Goal: Task Accomplishment & Management: Manage account settings

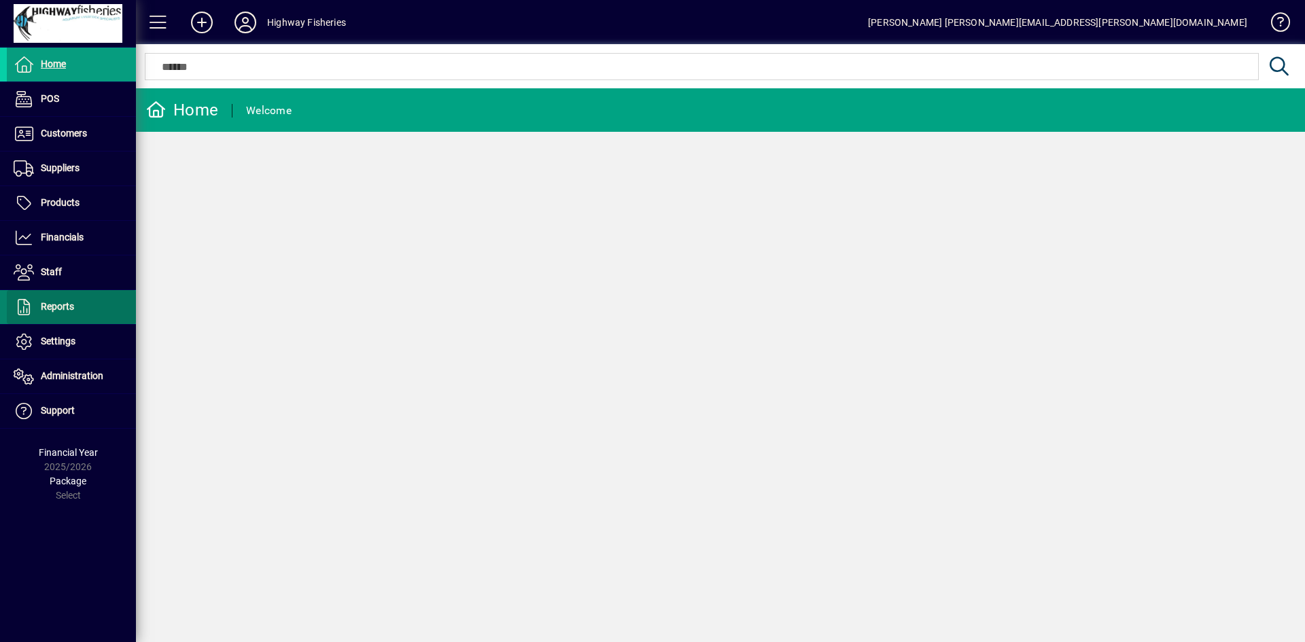
click at [55, 308] on span "Reports" at bounding box center [57, 306] width 33 height 11
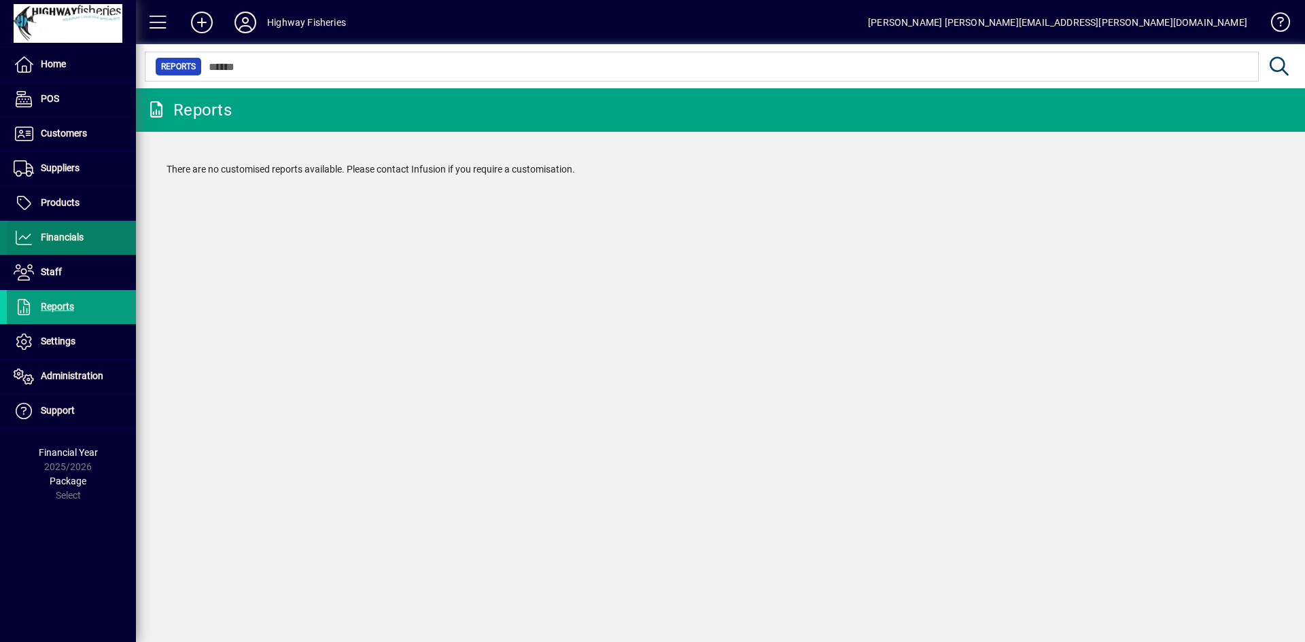
click at [44, 238] on span "Financials" at bounding box center [62, 237] width 43 height 11
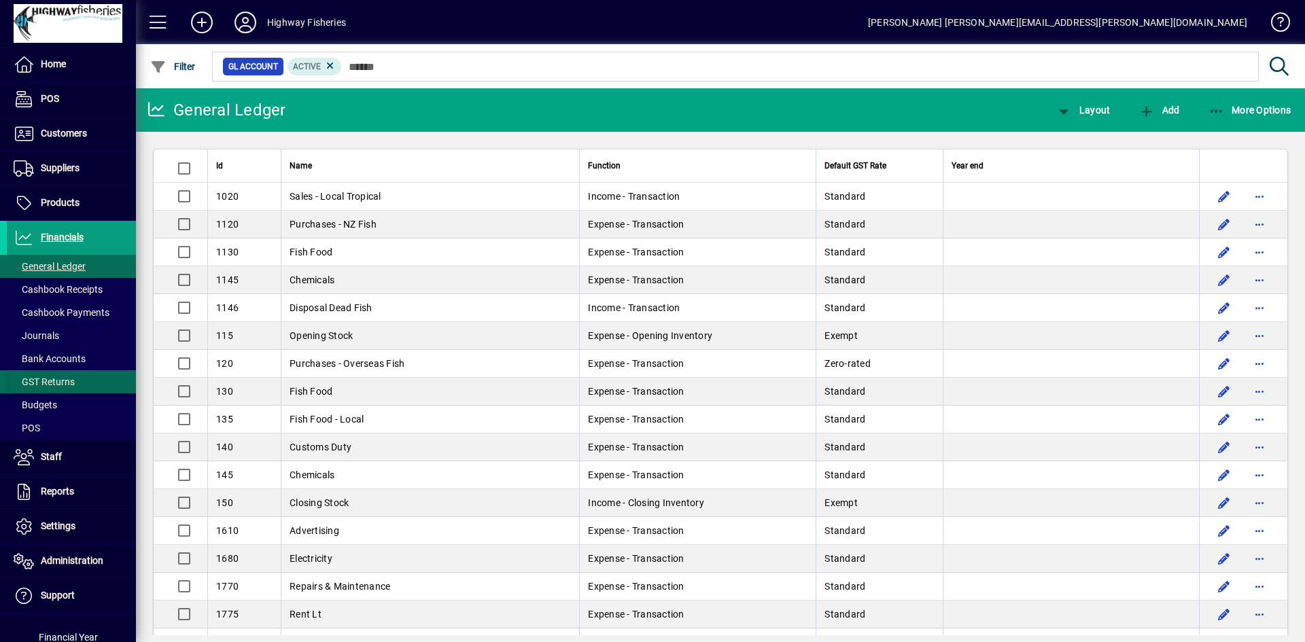
click at [38, 383] on span "GST Returns" at bounding box center [44, 381] width 61 height 11
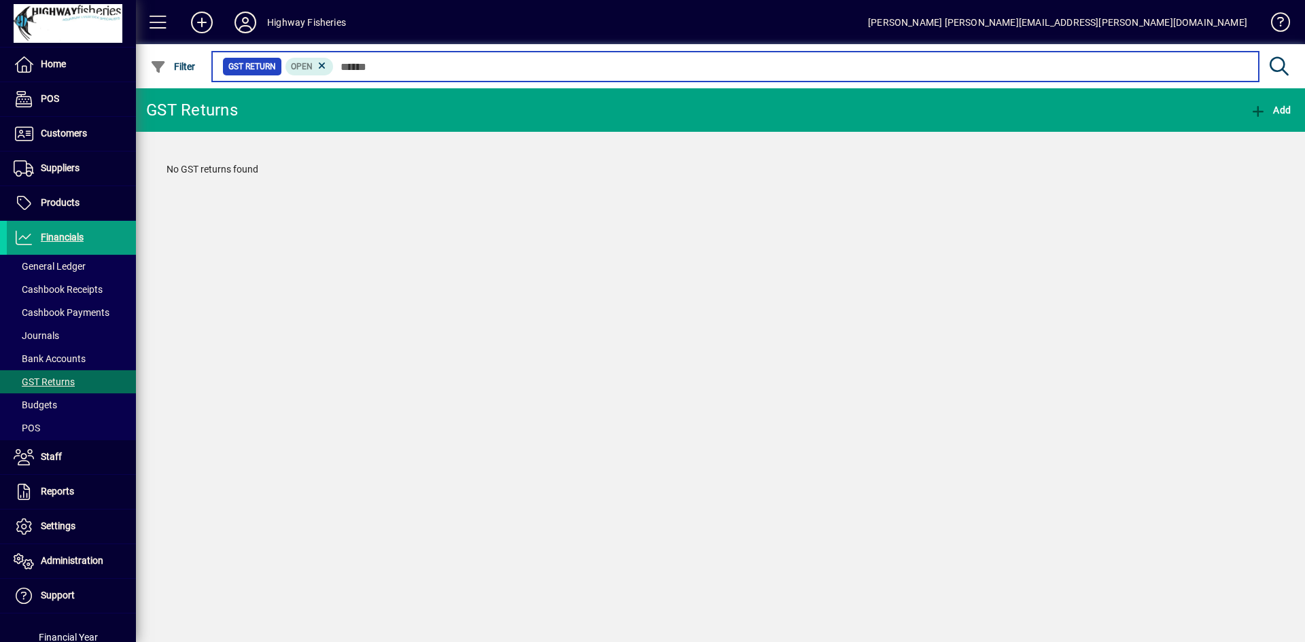
click at [396, 69] on input "text" at bounding box center [791, 66] width 914 height 19
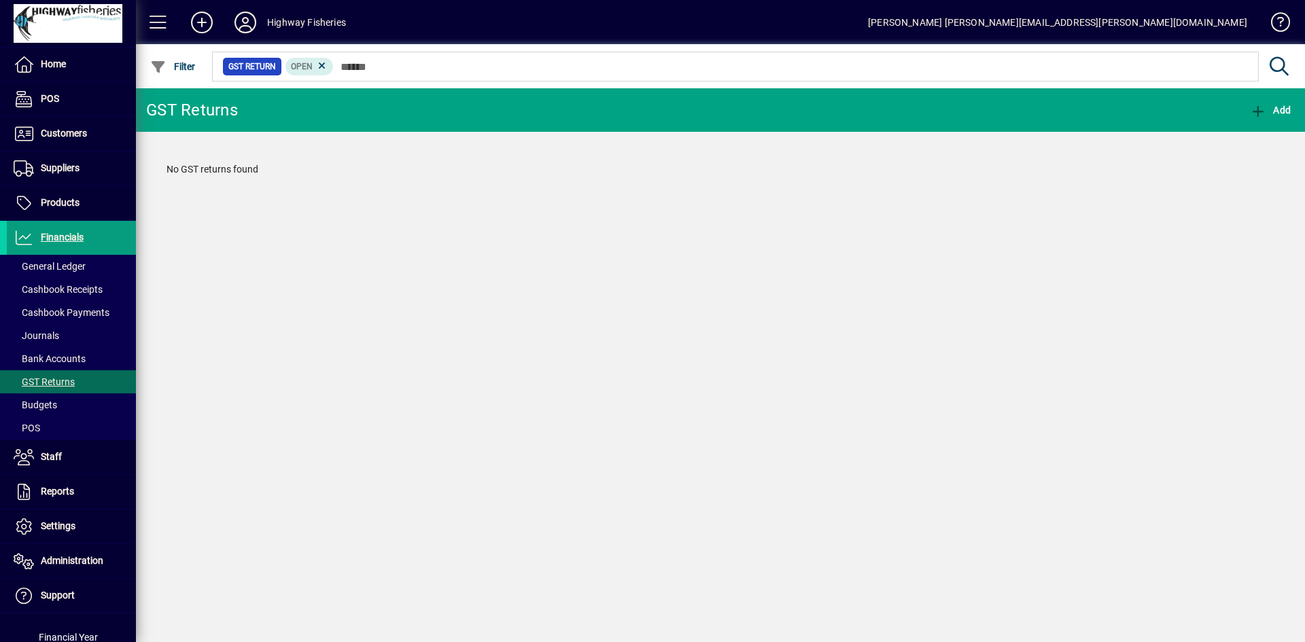
click at [321, 67] on icon at bounding box center [322, 66] width 12 height 12
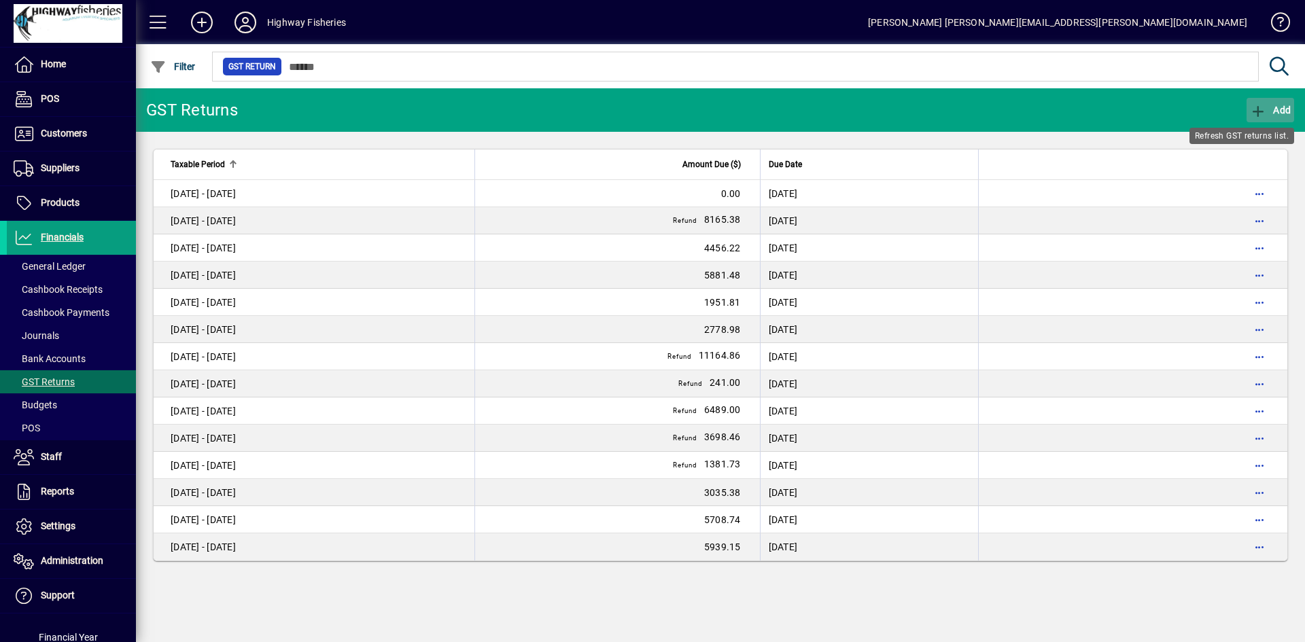
click at [1259, 111] on icon "button" at bounding box center [1258, 112] width 17 height 14
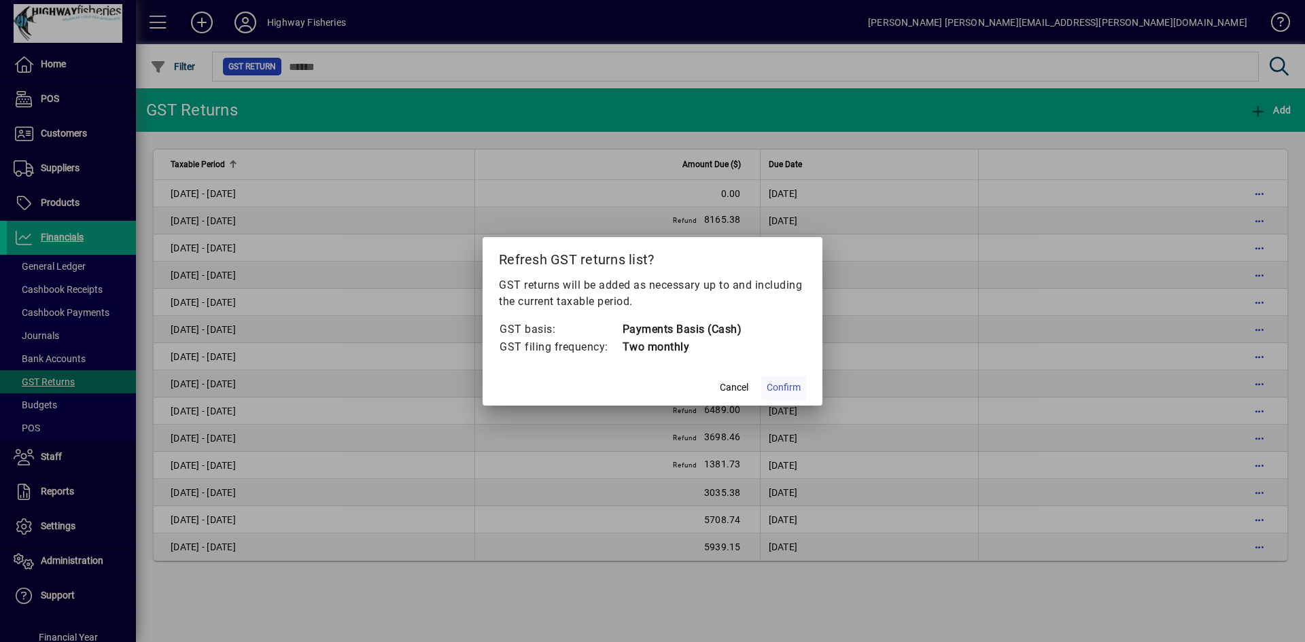
click at [780, 391] on span "Confirm" at bounding box center [783, 388] width 34 height 14
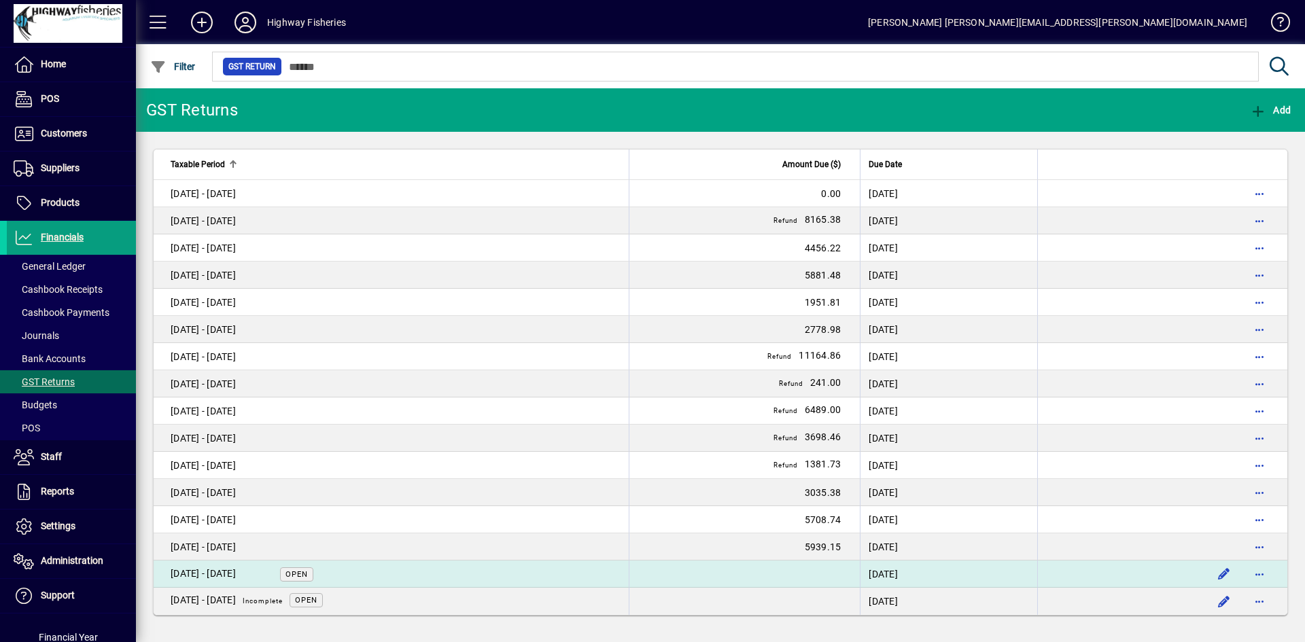
click at [236, 570] on div "[DATE] - [DATE]" at bounding box center [203, 574] width 65 height 14
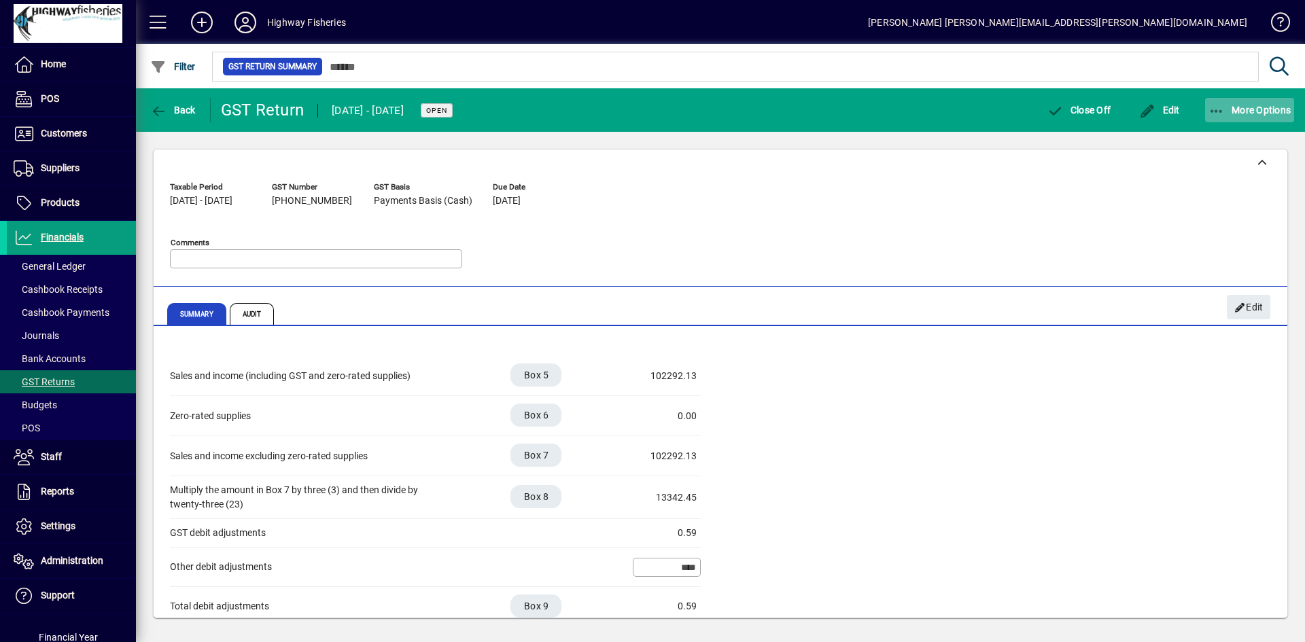
click at [1252, 113] on span "More Options" at bounding box center [1249, 110] width 83 height 11
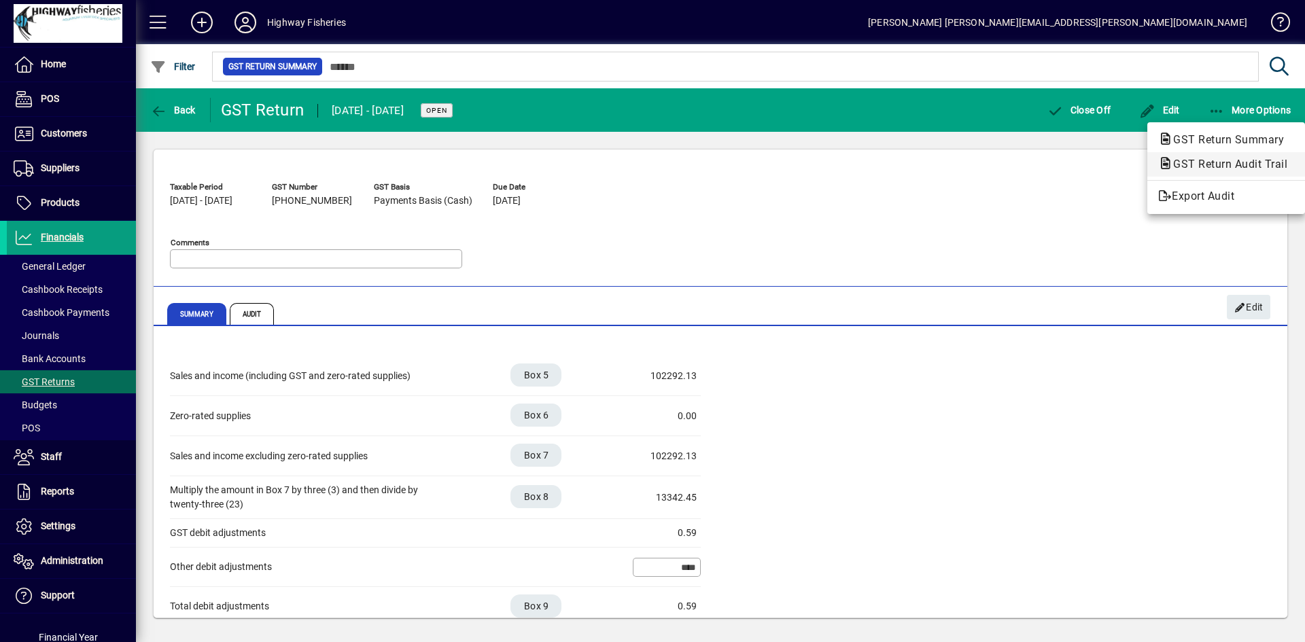
click at [1234, 167] on span "GST Return Audit Trail" at bounding box center [1226, 164] width 136 height 13
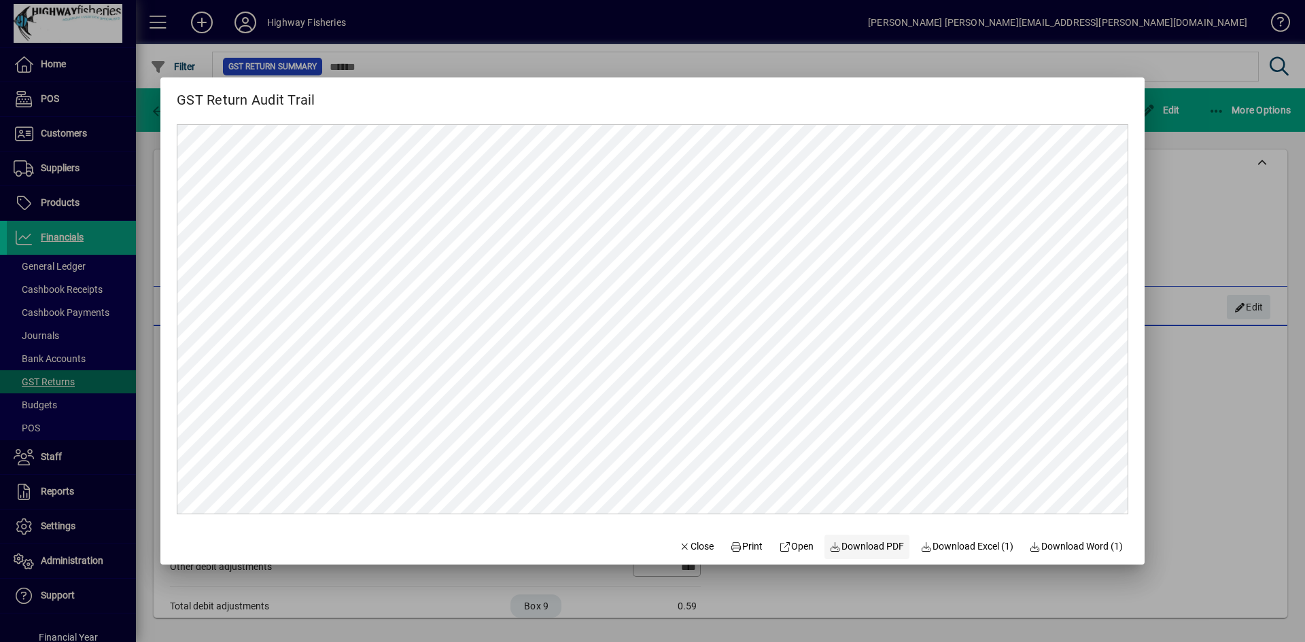
click at [860, 552] on span "Download PDF" at bounding box center [867, 547] width 75 height 14
click at [1195, 506] on div at bounding box center [652, 321] width 1305 height 642
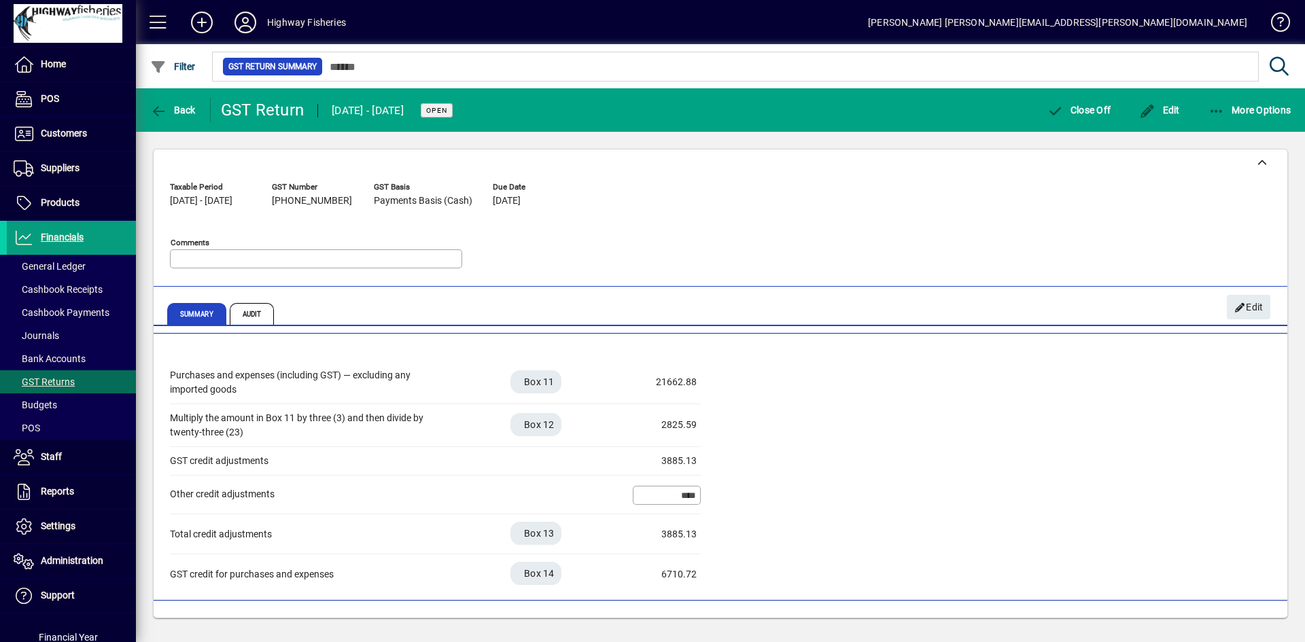
scroll to position [383, 0]
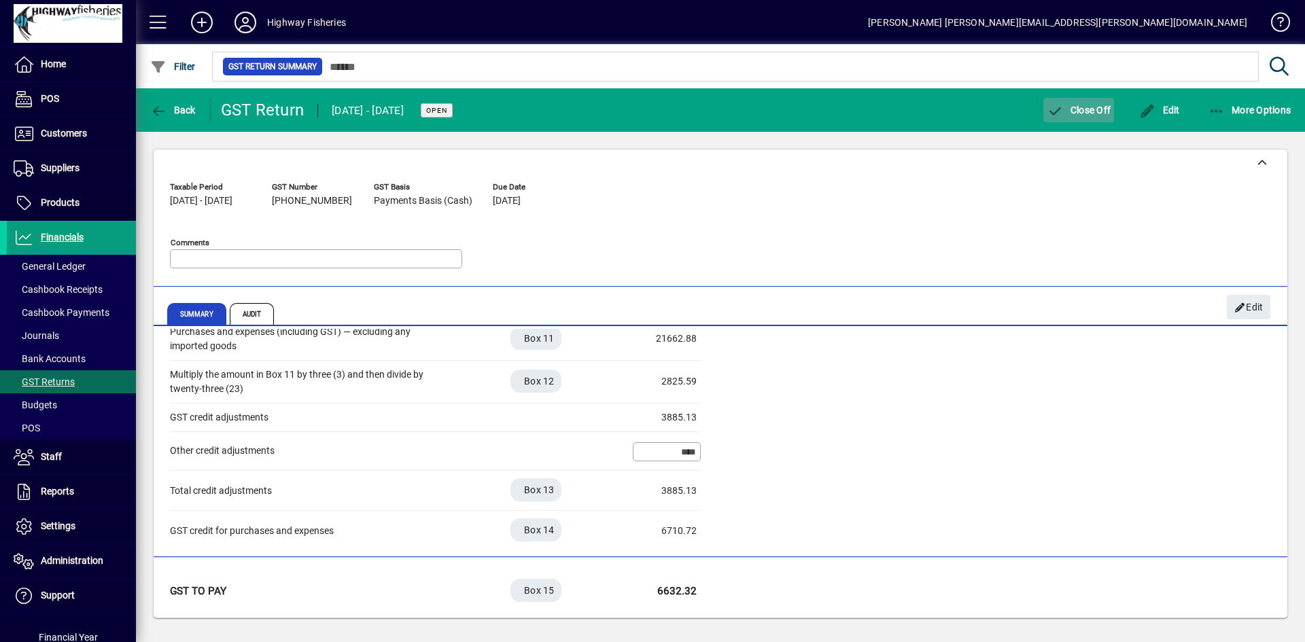
click at [1070, 112] on span "Close Off" at bounding box center [1078, 110] width 64 height 11
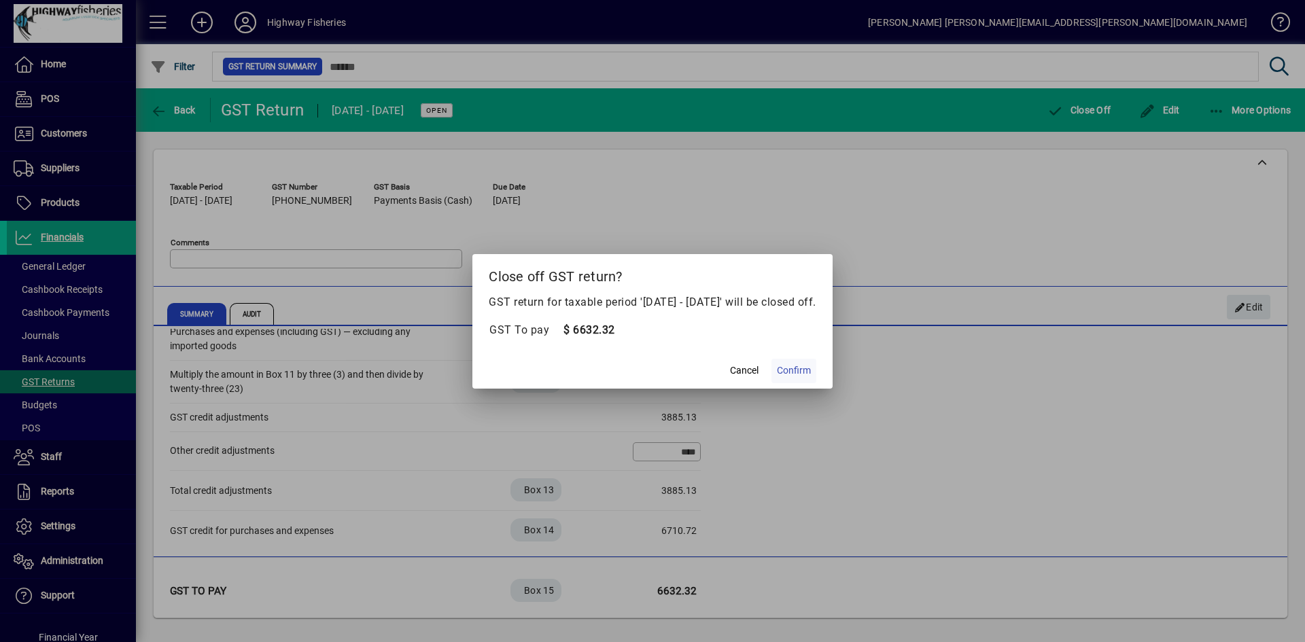
click at [811, 374] on span "Confirm" at bounding box center [794, 371] width 34 height 14
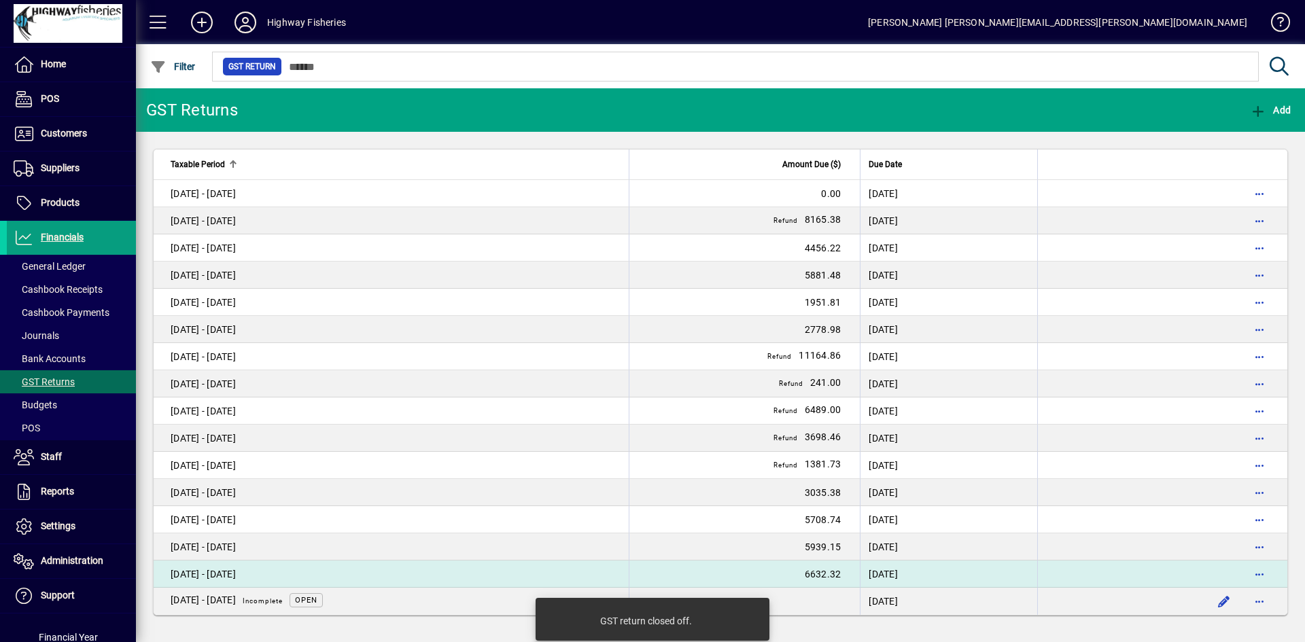
click at [472, 565] on td "[DATE] - [DATE]" at bounding box center [391, 574] width 475 height 27
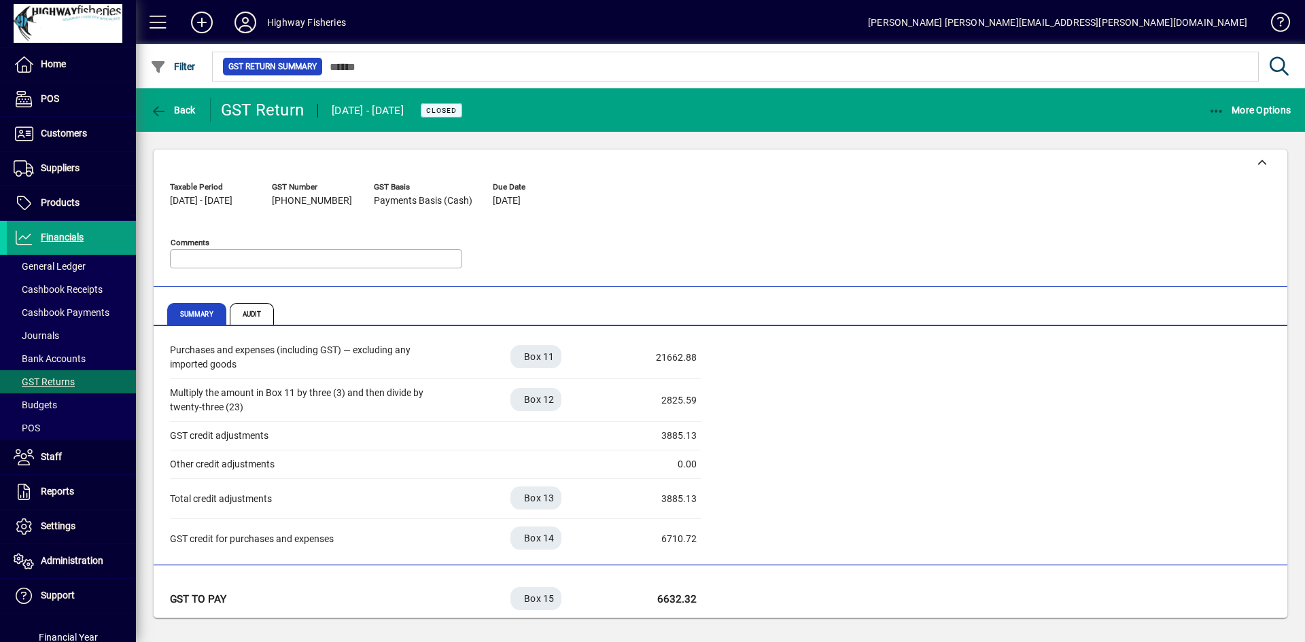
scroll to position [362, 0]
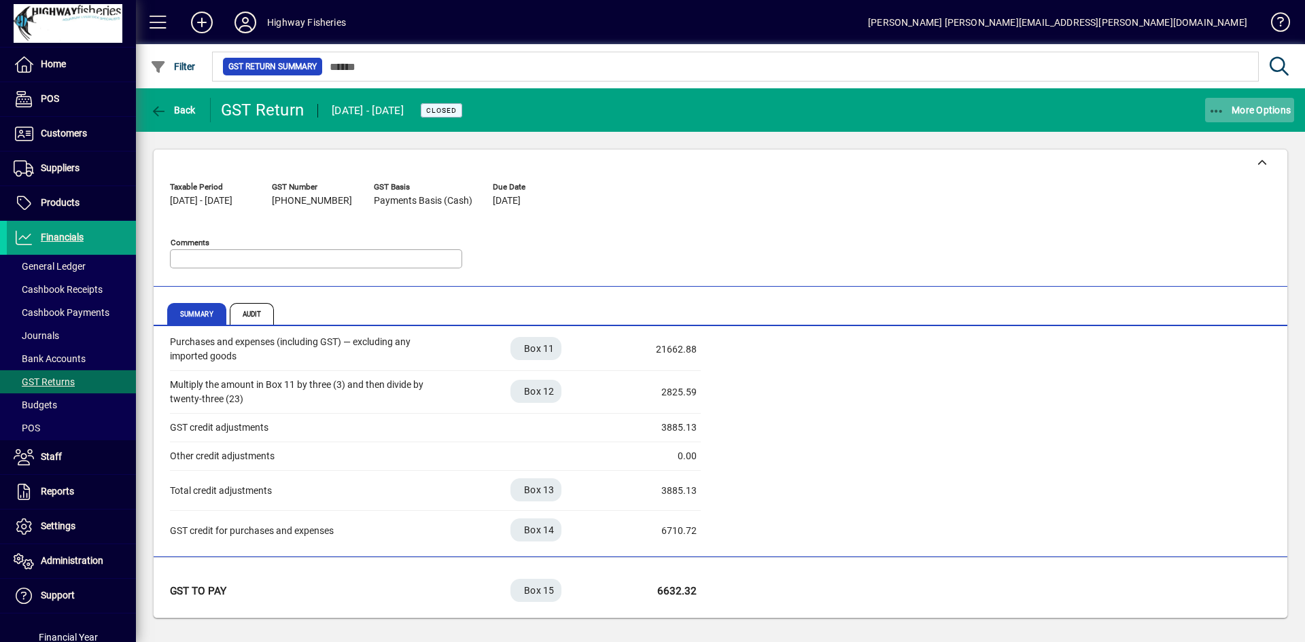
click at [1257, 112] on span "More Options" at bounding box center [1249, 110] width 83 height 11
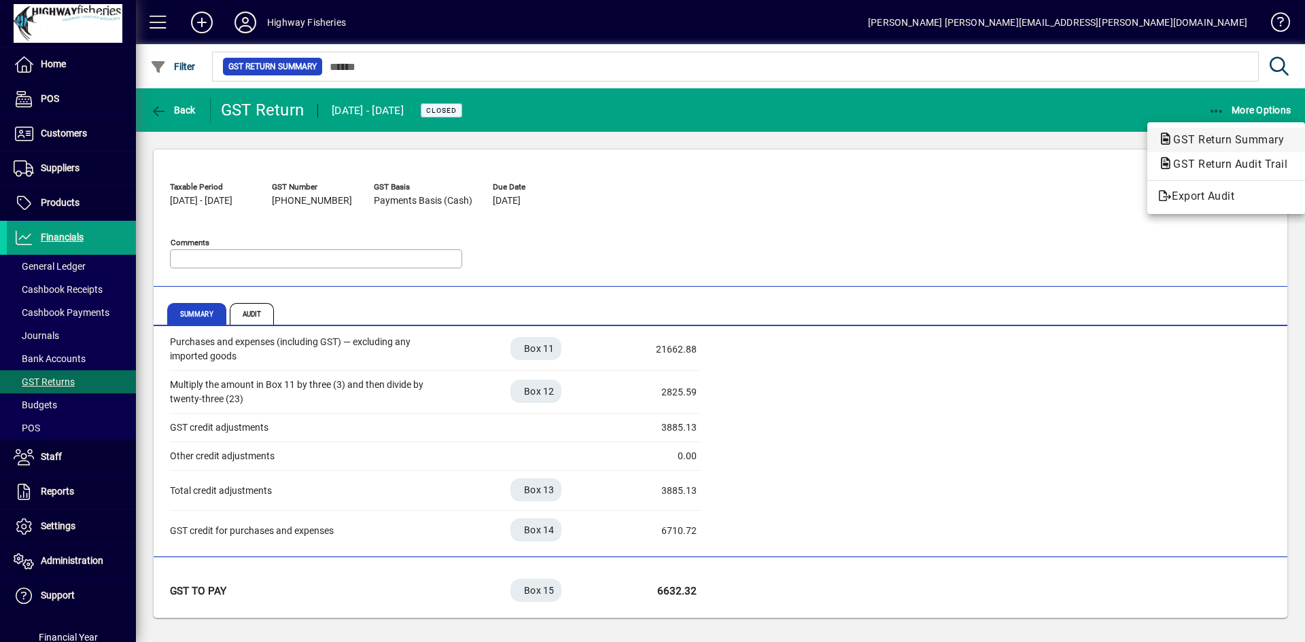
click at [1221, 136] on span "GST Return Summary" at bounding box center [1224, 139] width 133 height 13
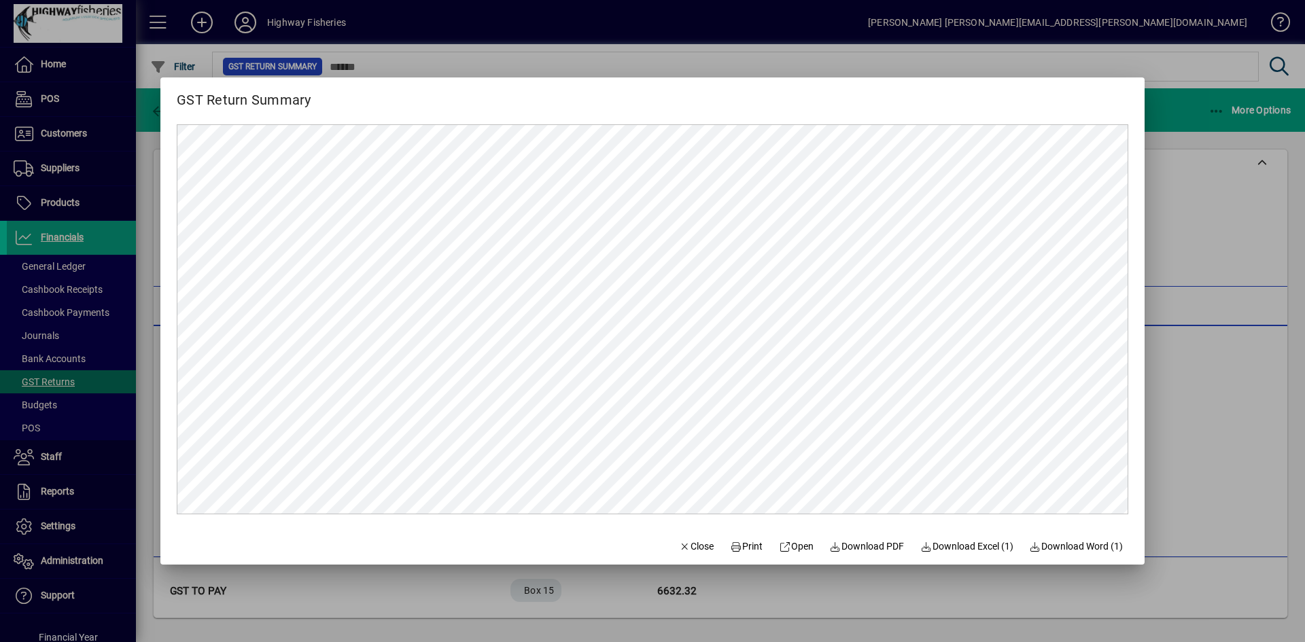
scroll to position [0, 0]
click at [871, 544] on span "Download PDF" at bounding box center [867, 547] width 75 height 14
click at [1235, 235] on div at bounding box center [652, 321] width 1305 height 642
